Goal: Task Accomplishment & Management: Complete application form

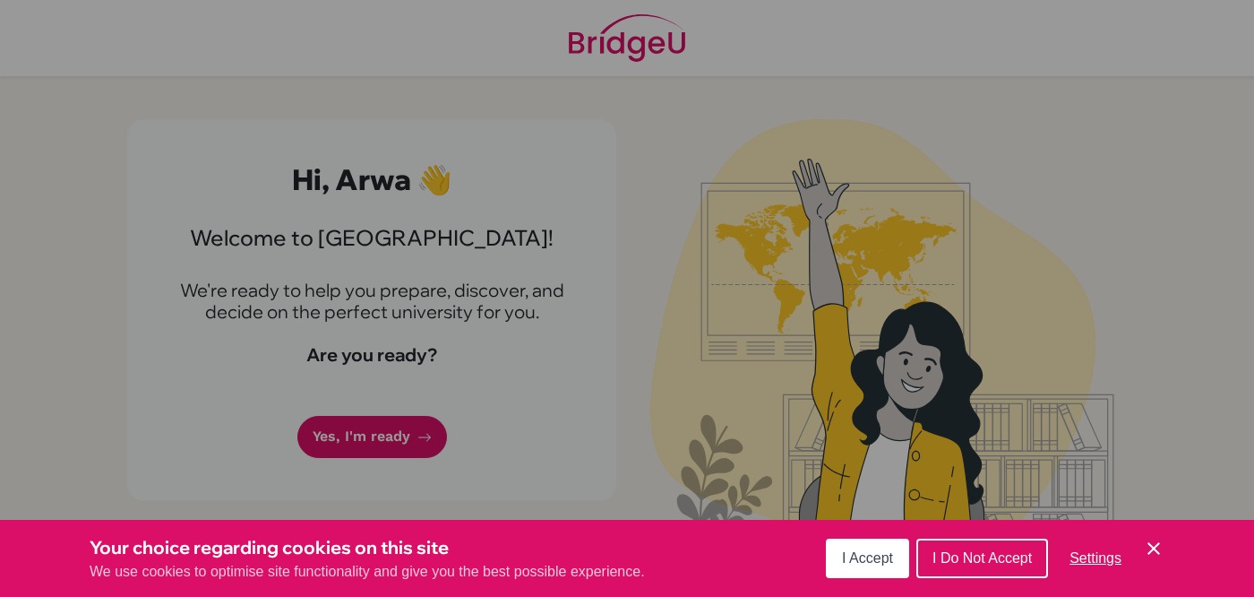
click at [1150, 547] on icon "Save and close" at bounding box center [1154, 548] width 13 height 13
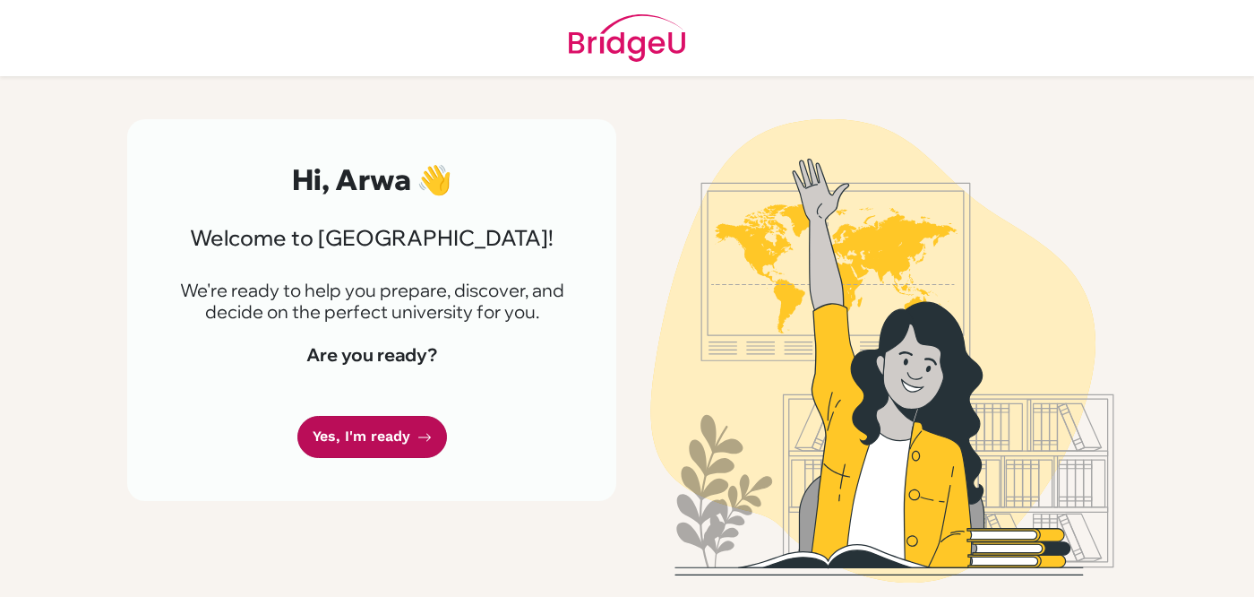
click at [369, 437] on link "Yes, I'm ready" at bounding box center [372, 437] width 150 height 42
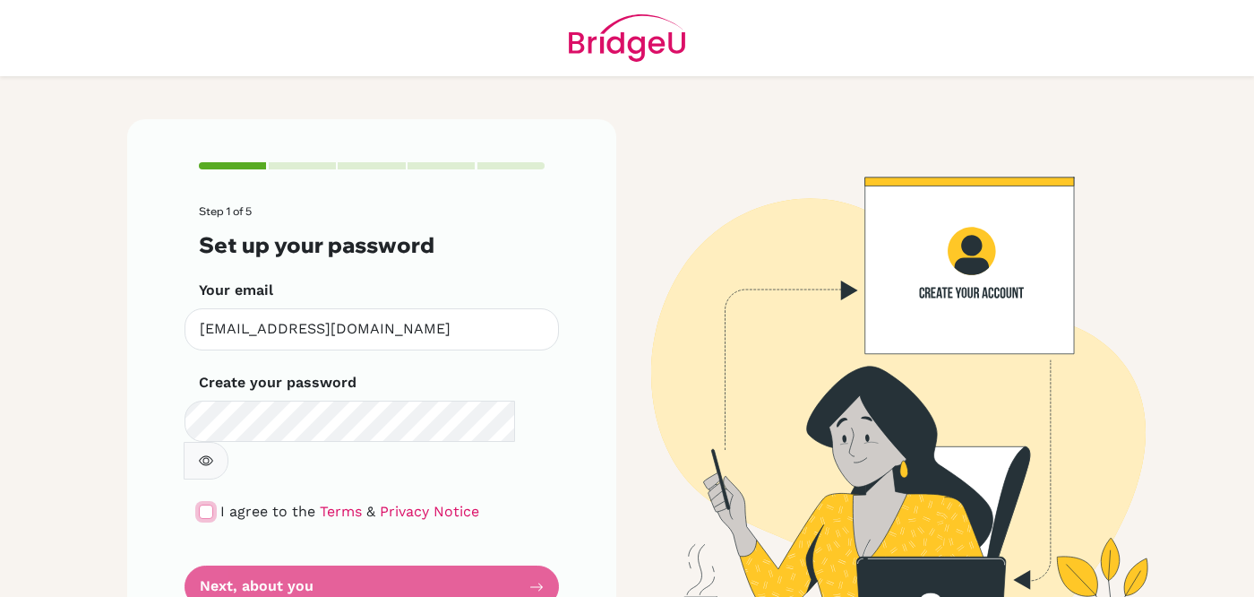
click at [199, 504] on input "checkbox" at bounding box center [206, 511] width 14 height 14
checkbox input "true"
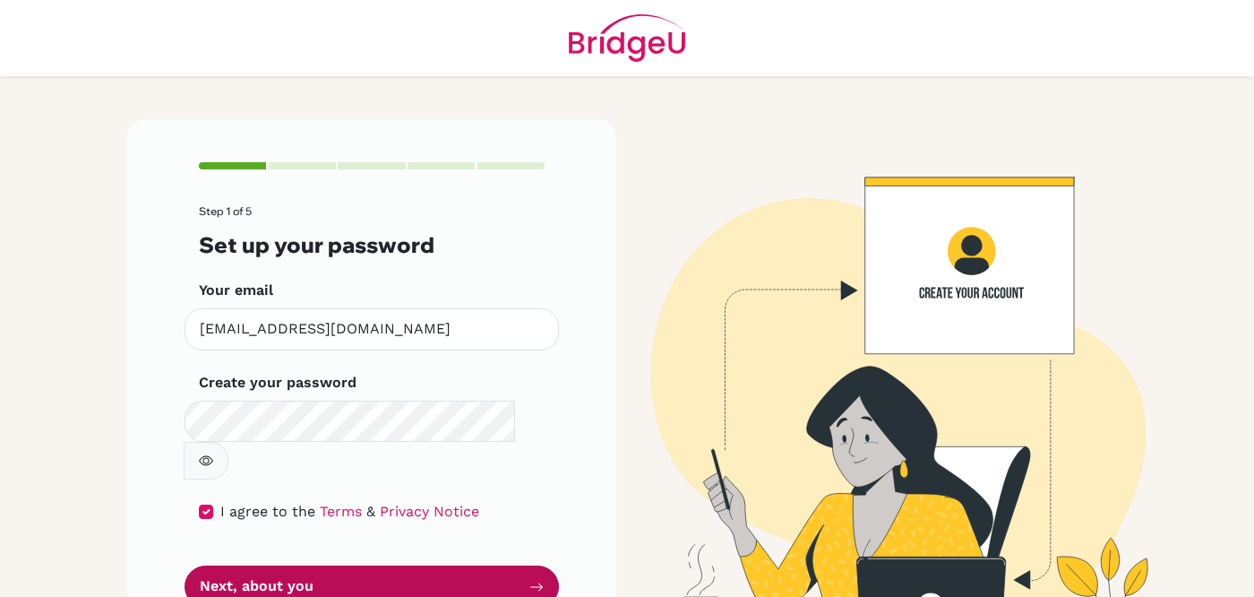
click at [247, 565] on button "Next, about you" at bounding box center [372, 586] width 375 height 42
